Goal: Task Accomplishment & Management: Manage account settings

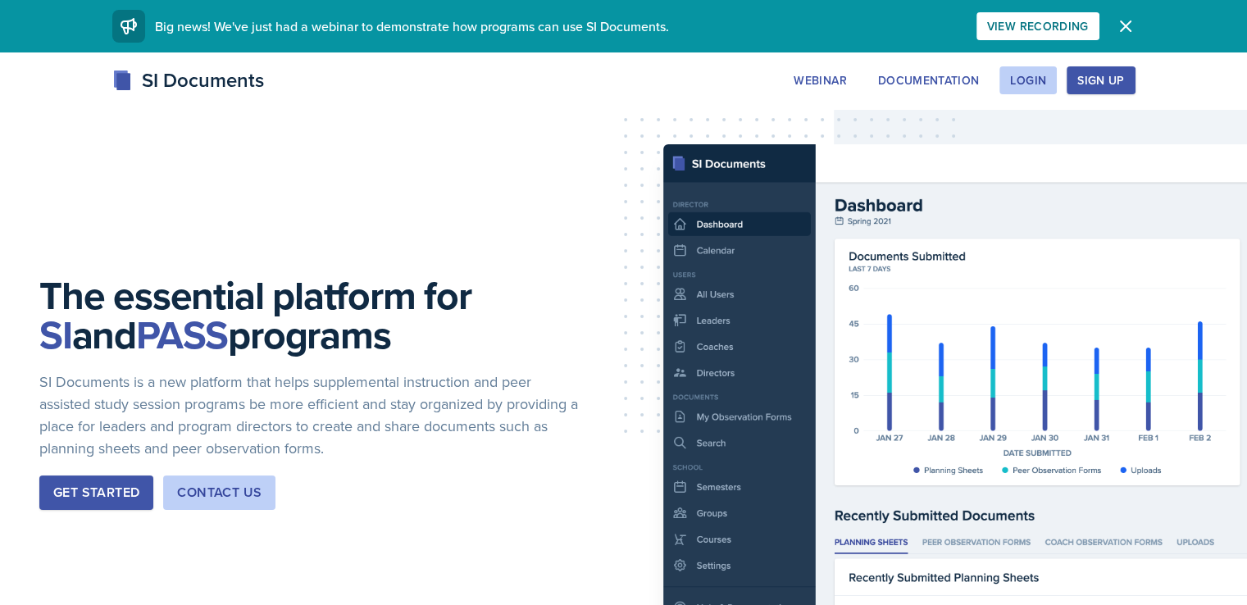
click at [1124, 76] on div "Sign Up" at bounding box center [1100, 80] width 47 height 13
click at [1046, 76] on div "Login" at bounding box center [1028, 80] width 36 height 13
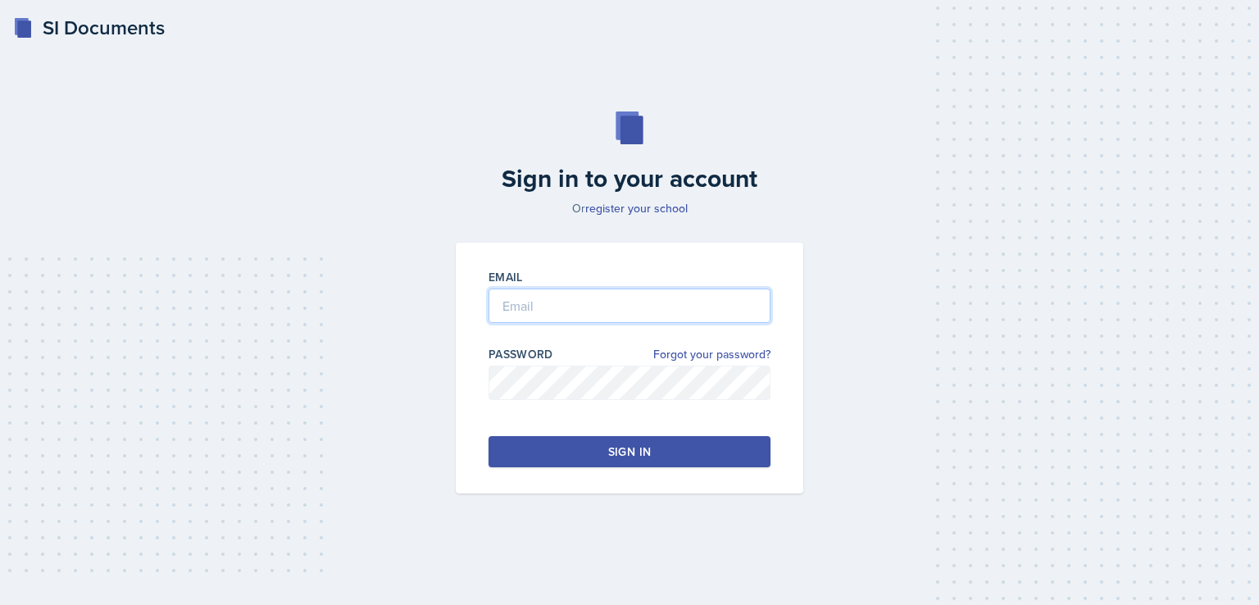
click at [597, 316] on input "email" at bounding box center [629, 306] width 282 height 34
type input "[EMAIL_ADDRESS][DOMAIN_NAME]"
